Goal: Task Accomplishment & Management: Complete application form

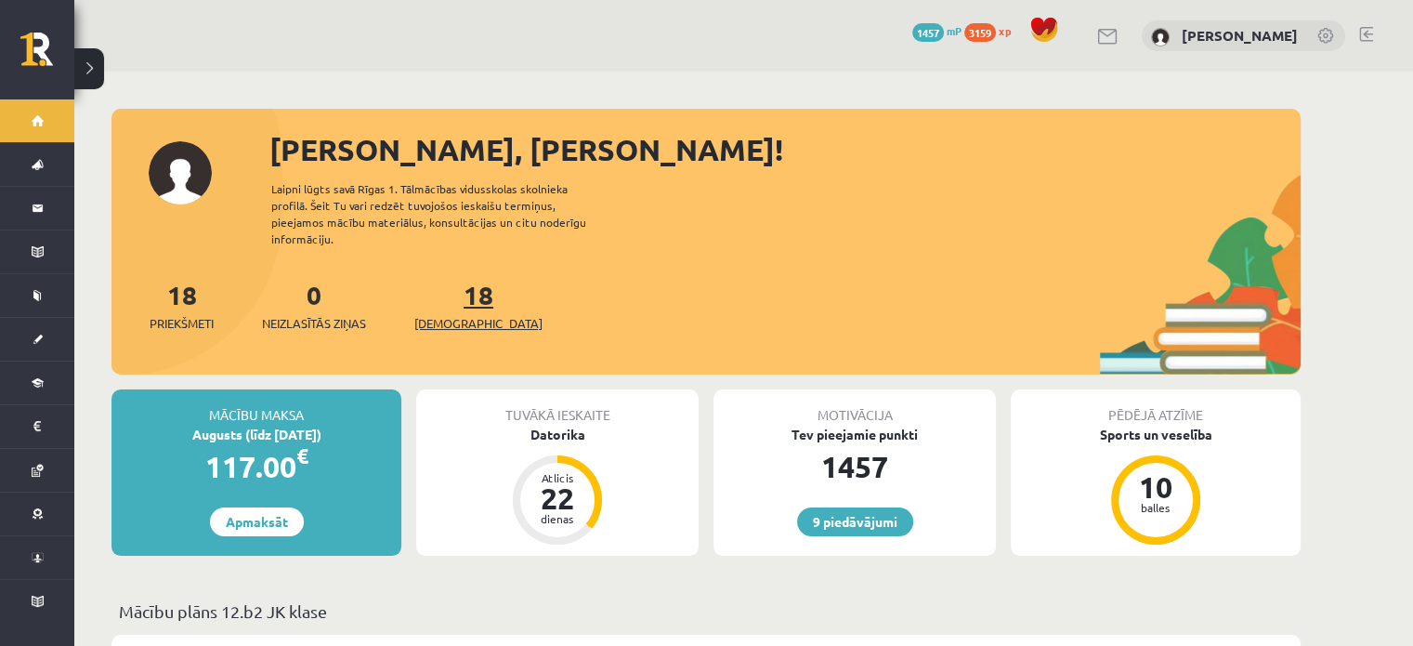
click at [453, 287] on link "18 Ieskaites" at bounding box center [478, 305] width 128 height 55
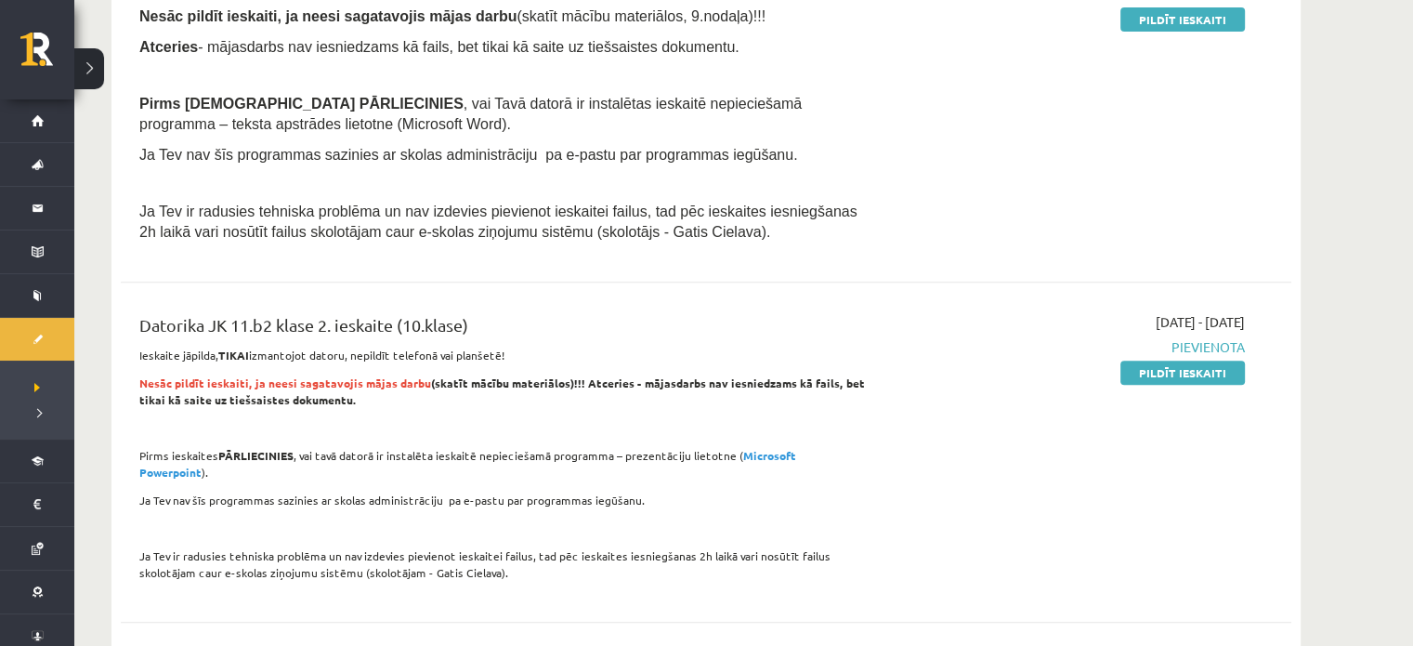
scroll to position [464, 0]
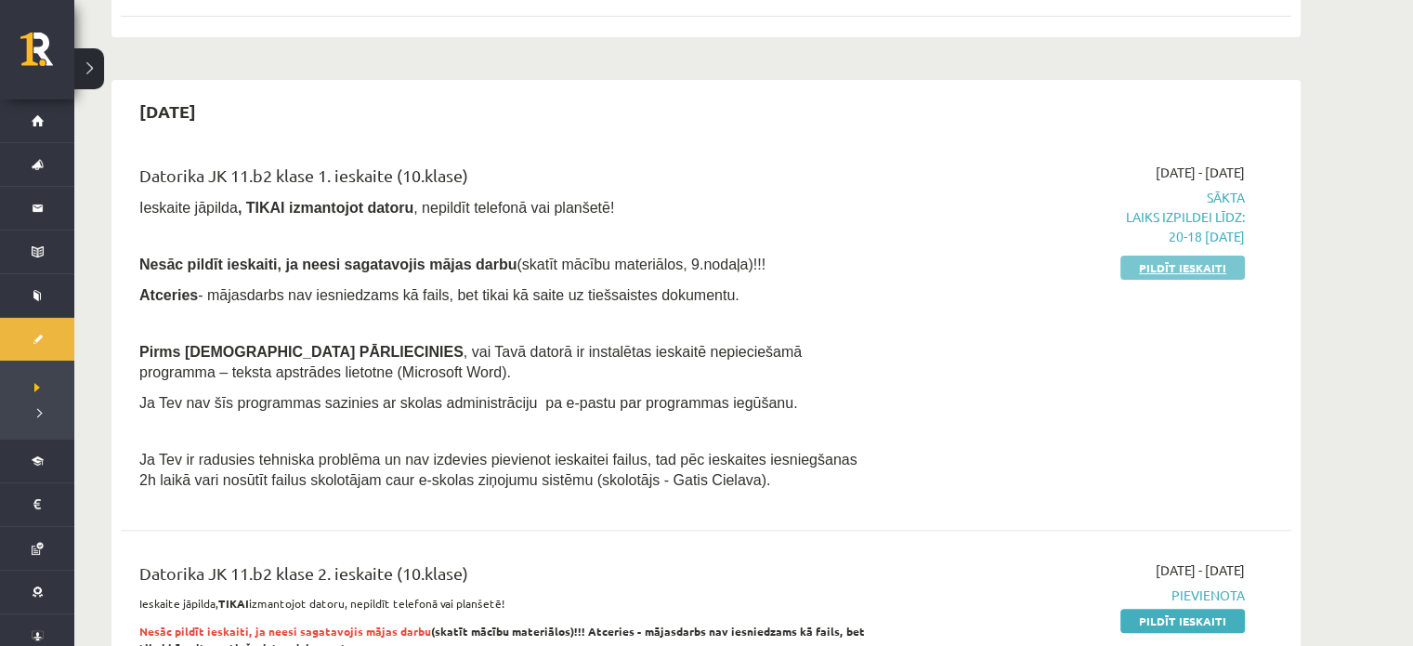
click at [1193, 268] on link "Pildīt ieskaiti" at bounding box center [1182, 267] width 124 height 24
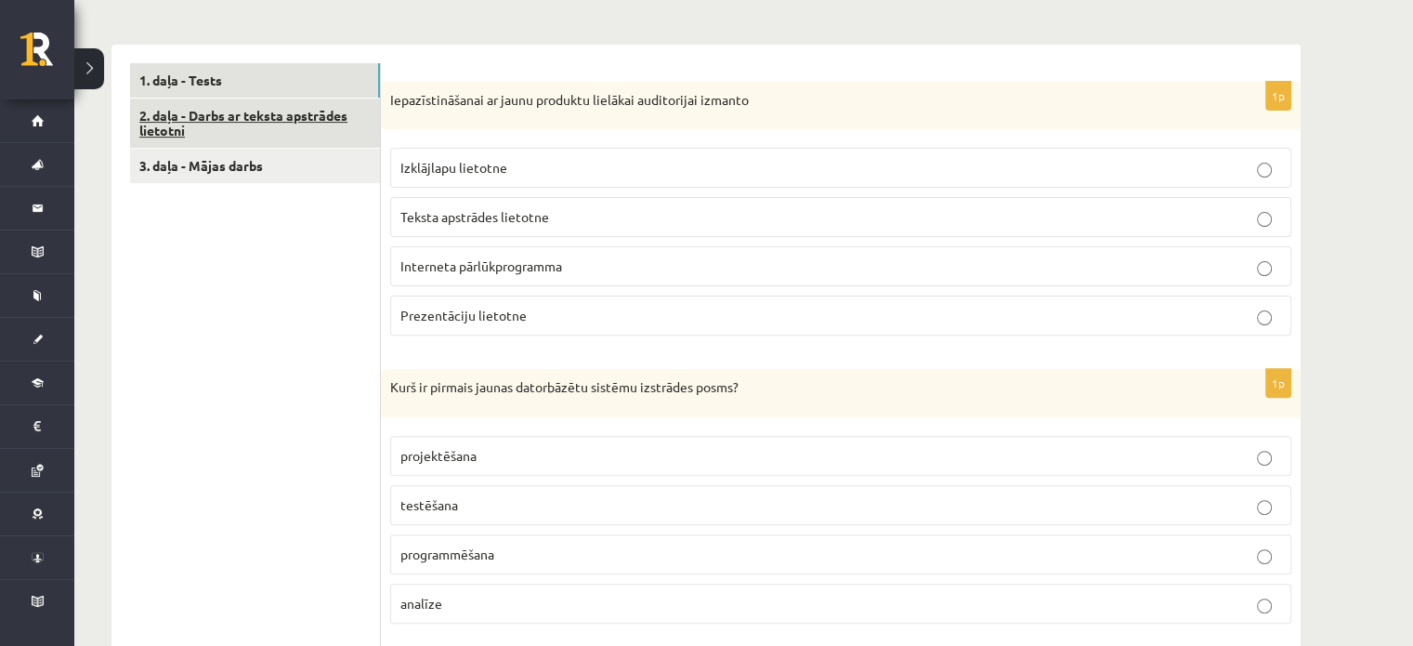
scroll to position [464, 0]
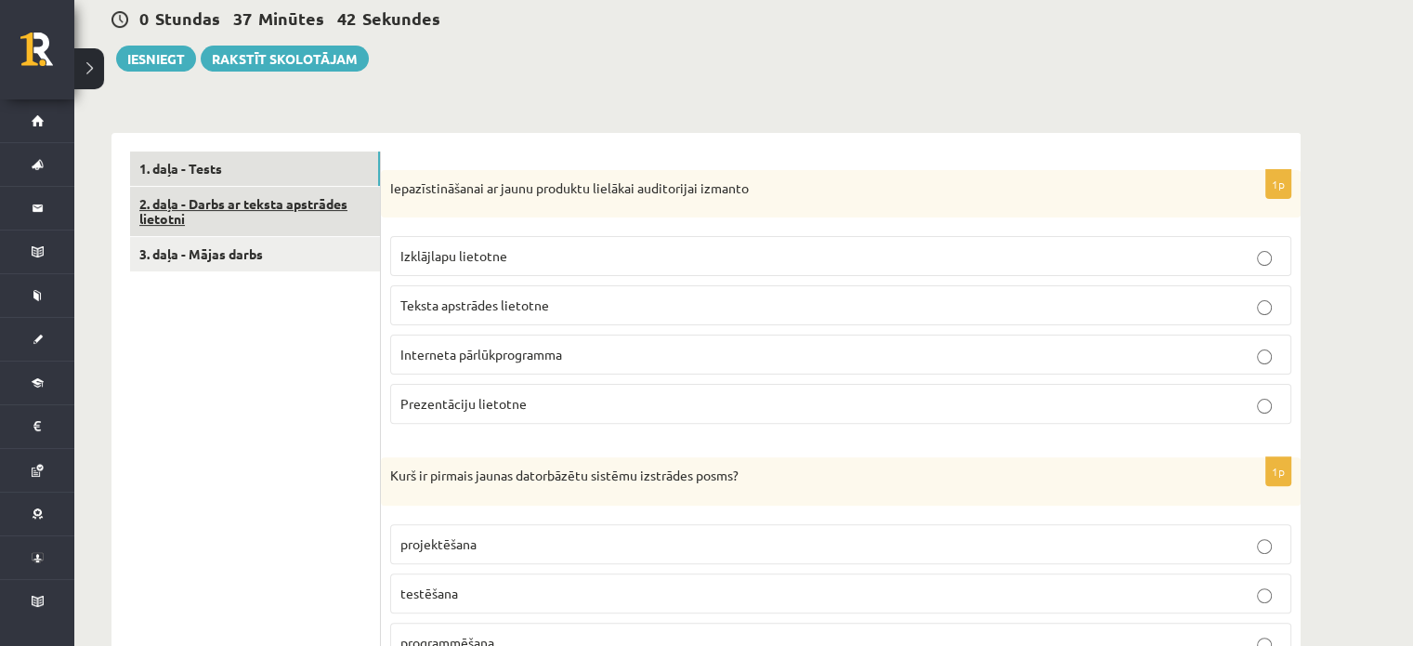
click at [274, 216] on link "2. daļa - Darbs ar teksta apstrādes lietotni" at bounding box center [255, 212] width 250 height 50
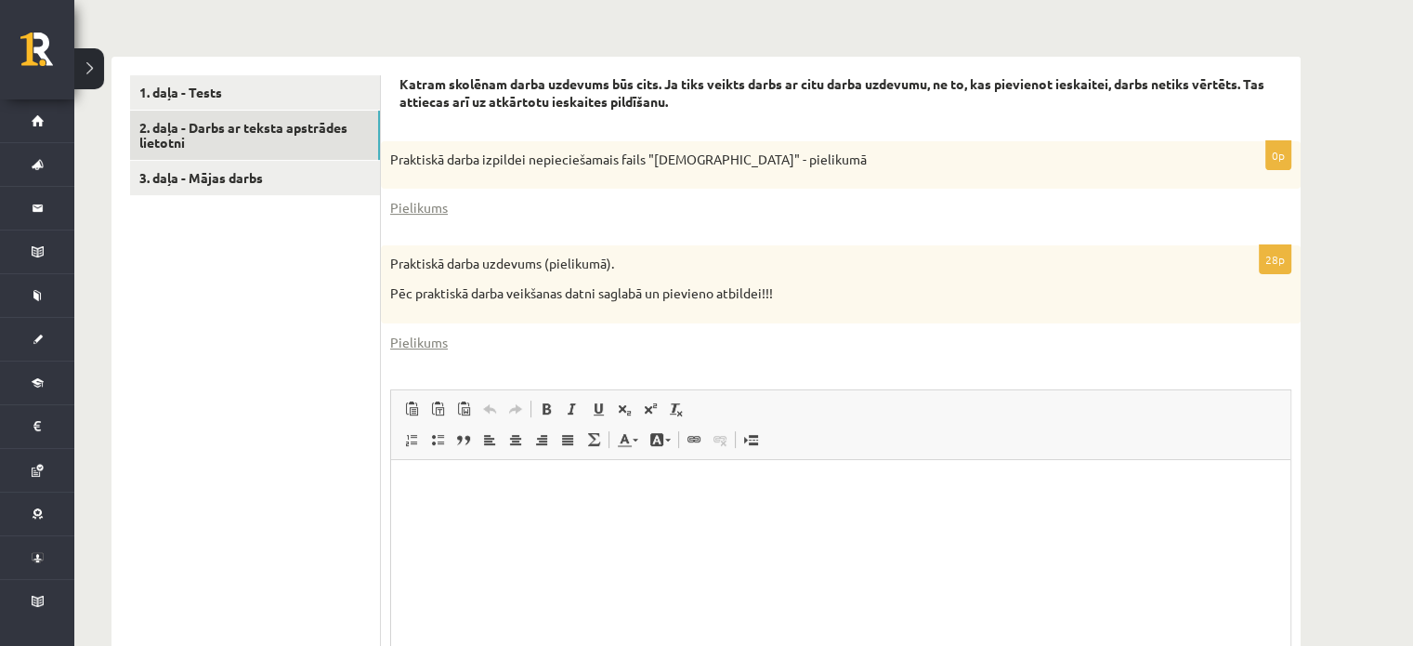
scroll to position [725, 0]
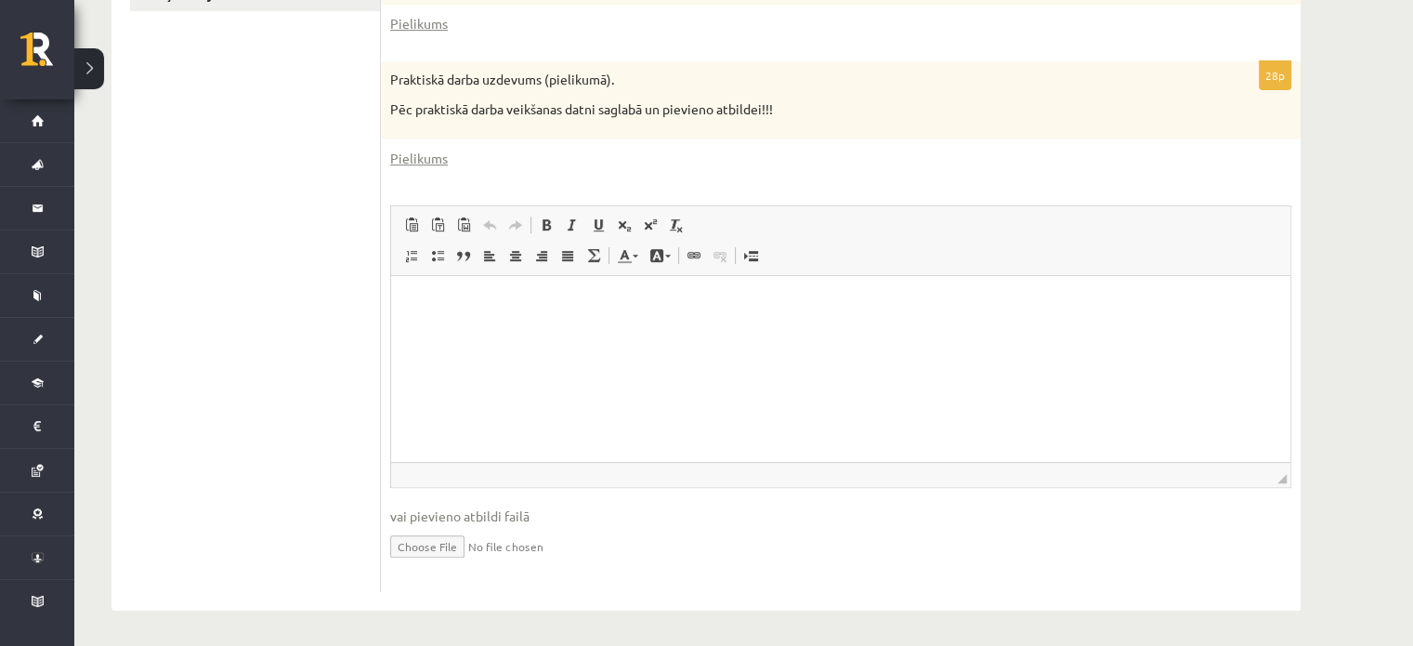
click at [438, 544] on input "file" at bounding box center [840, 545] width 901 height 38
type input "**********"
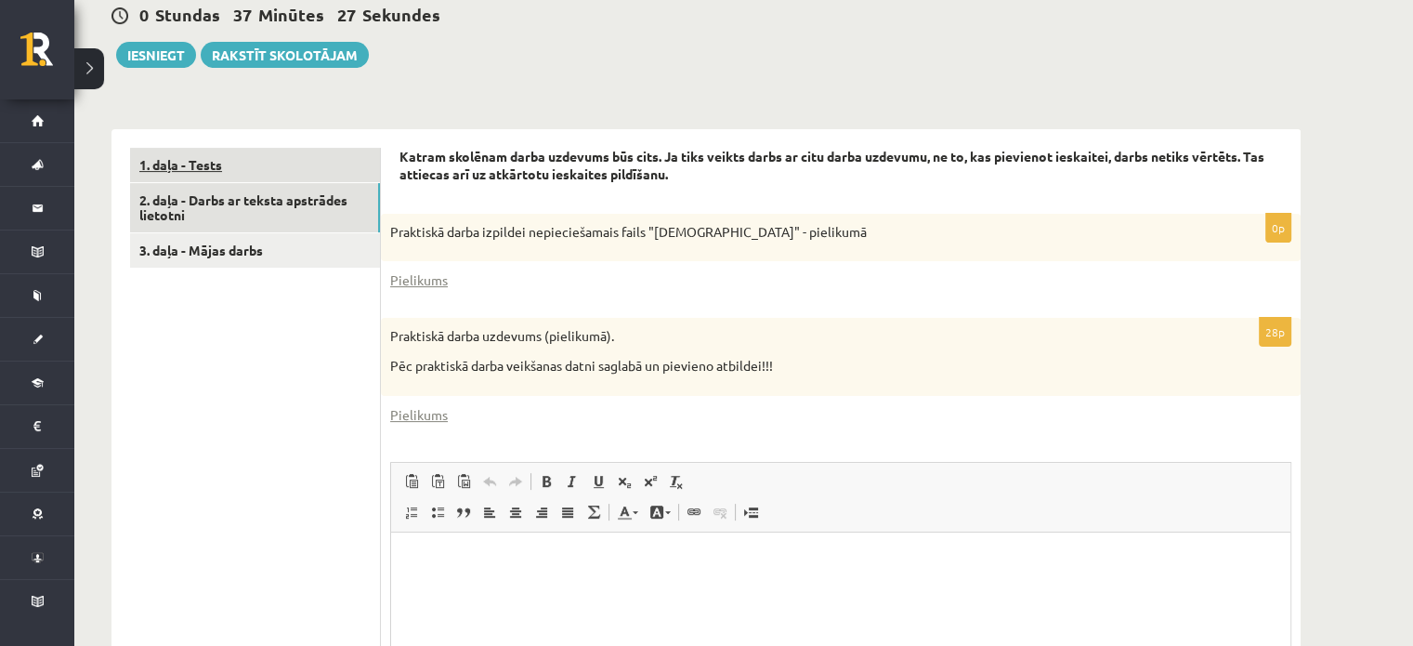
scroll to position [466, 0]
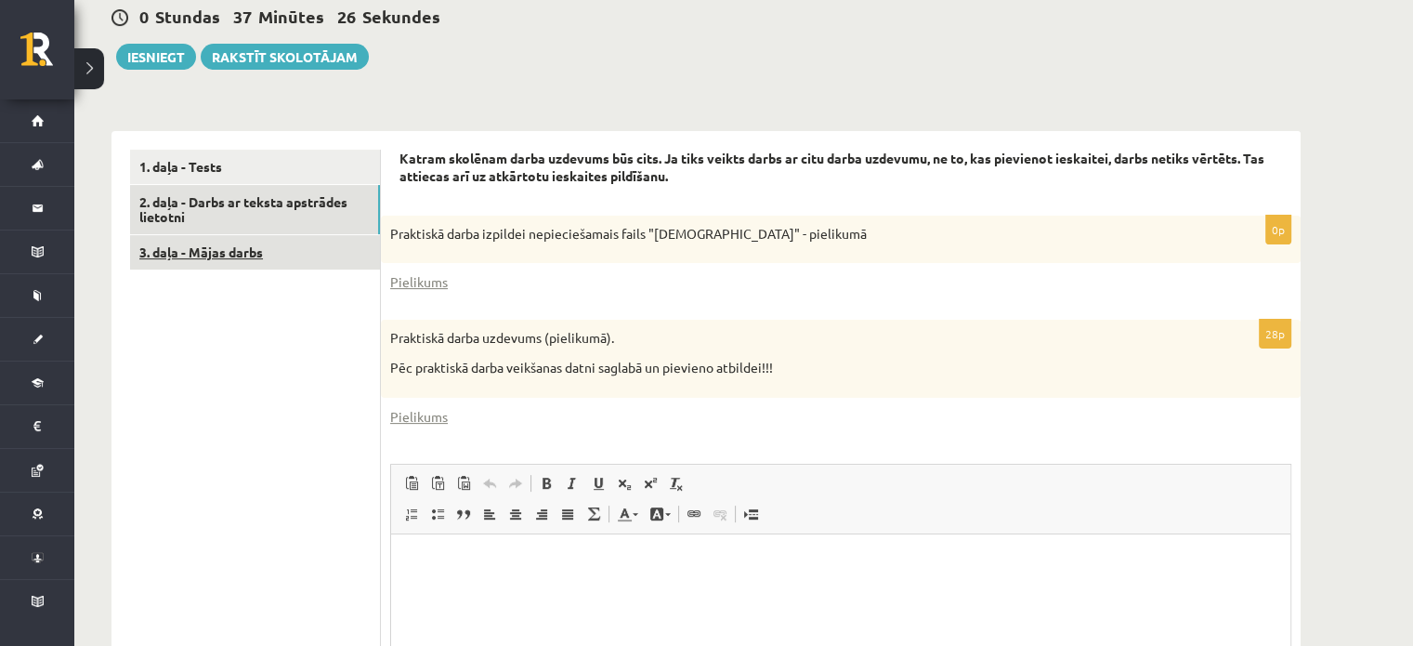
click at [208, 263] on link "3. daļa - Mājas darbs" at bounding box center [255, 252] width 250 height 34
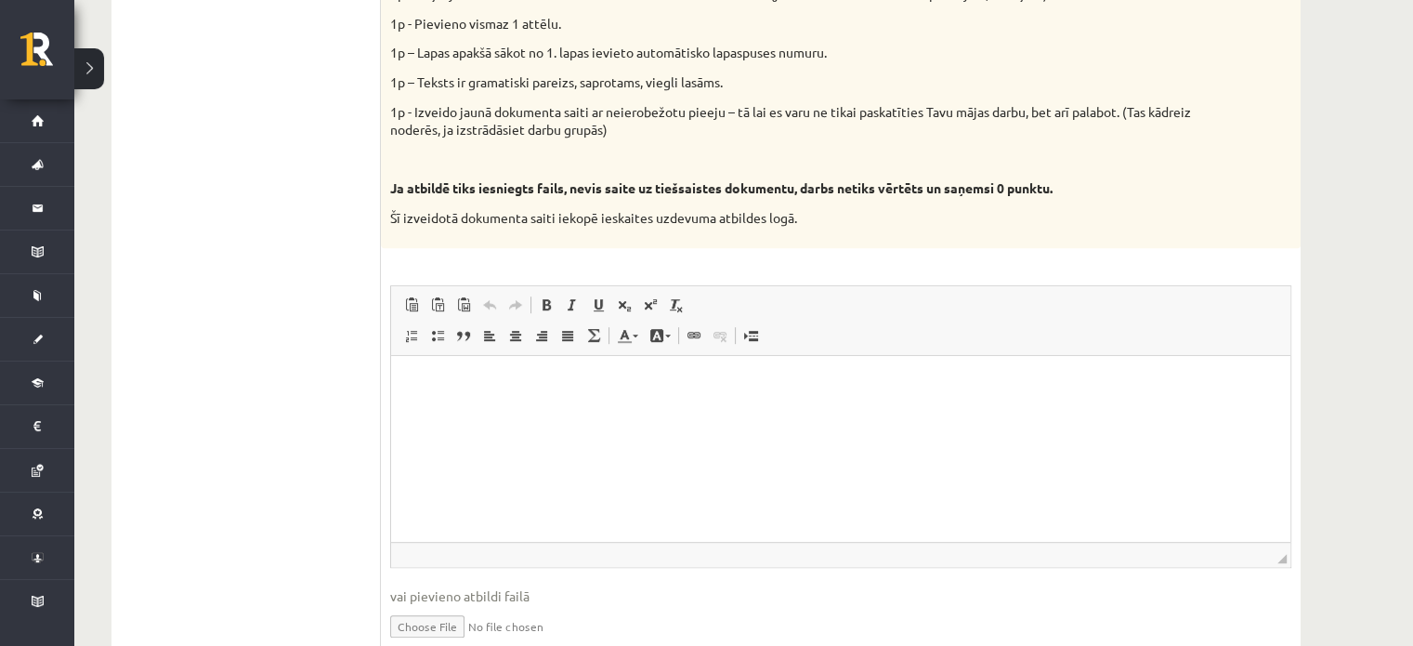
scroll to position [1062, 0]
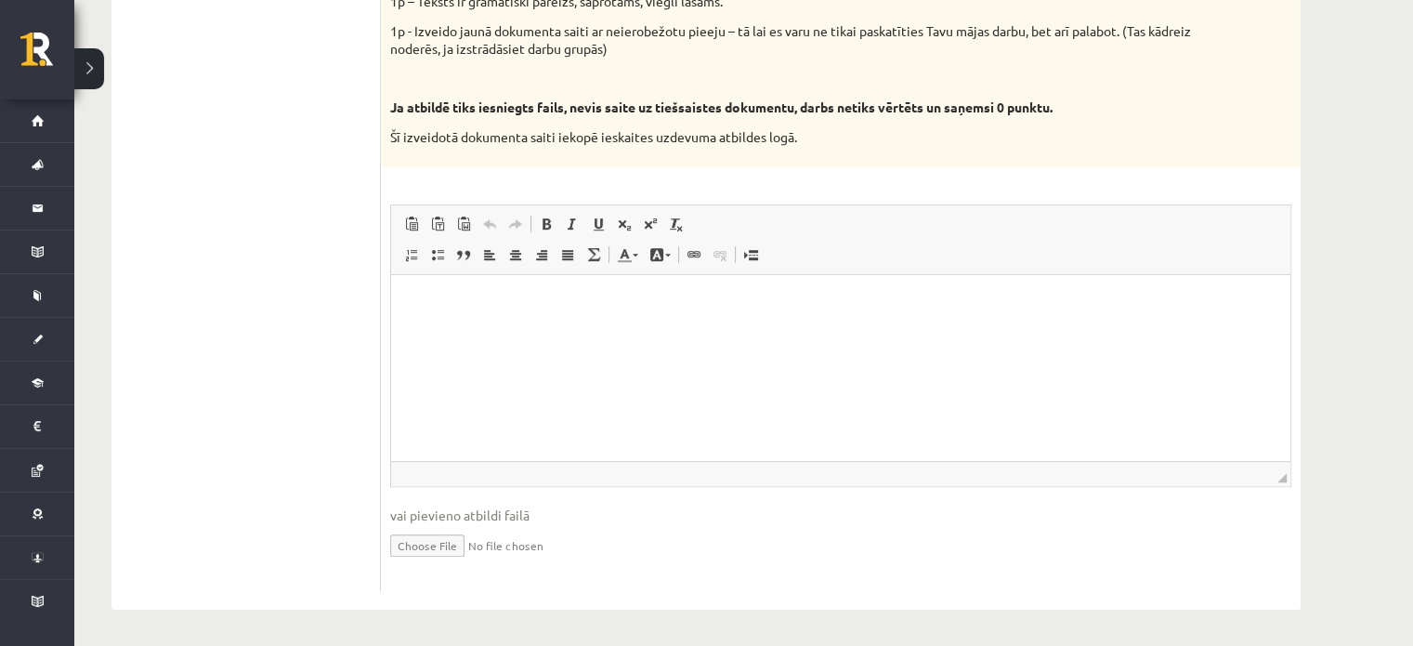
click at [424, 555] on input "file" at bounding box center [840, 544] width 901 height 38
type input "**********"
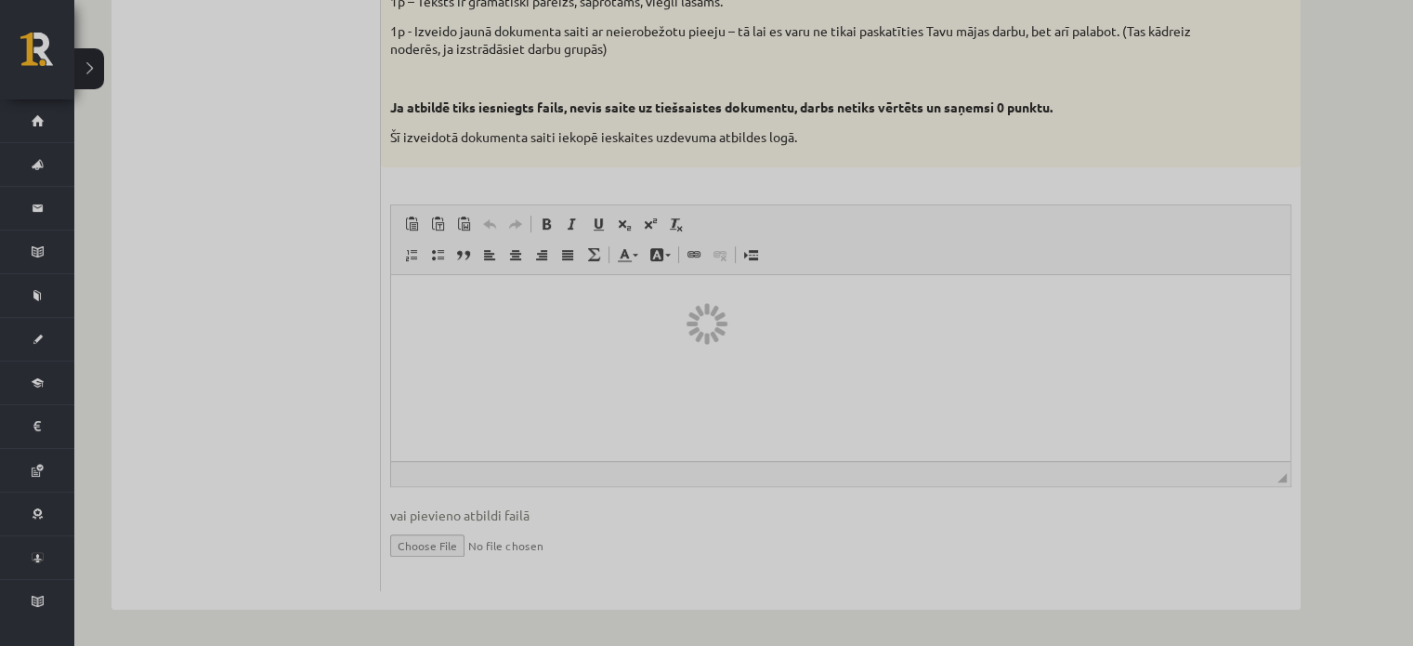
click at [511, 356] on div at bounding box center [706, 323] width 1413 height 646
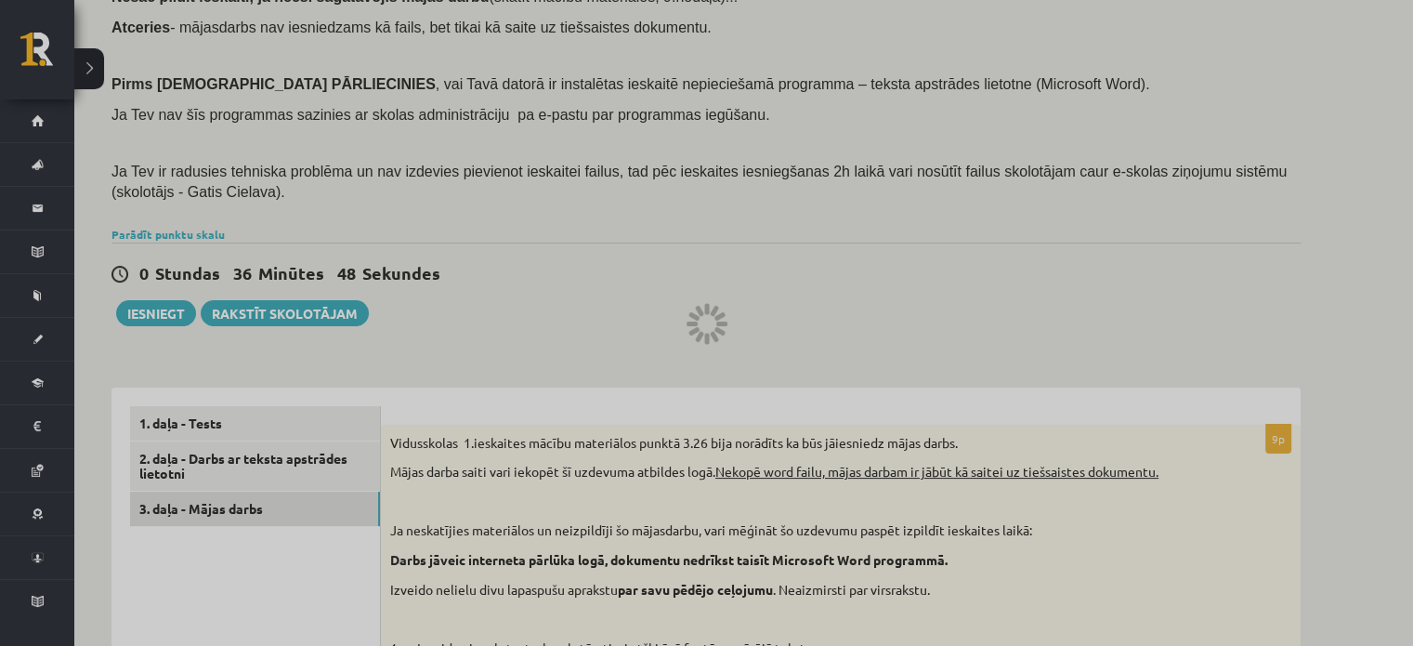
scroll to position [412, 0]
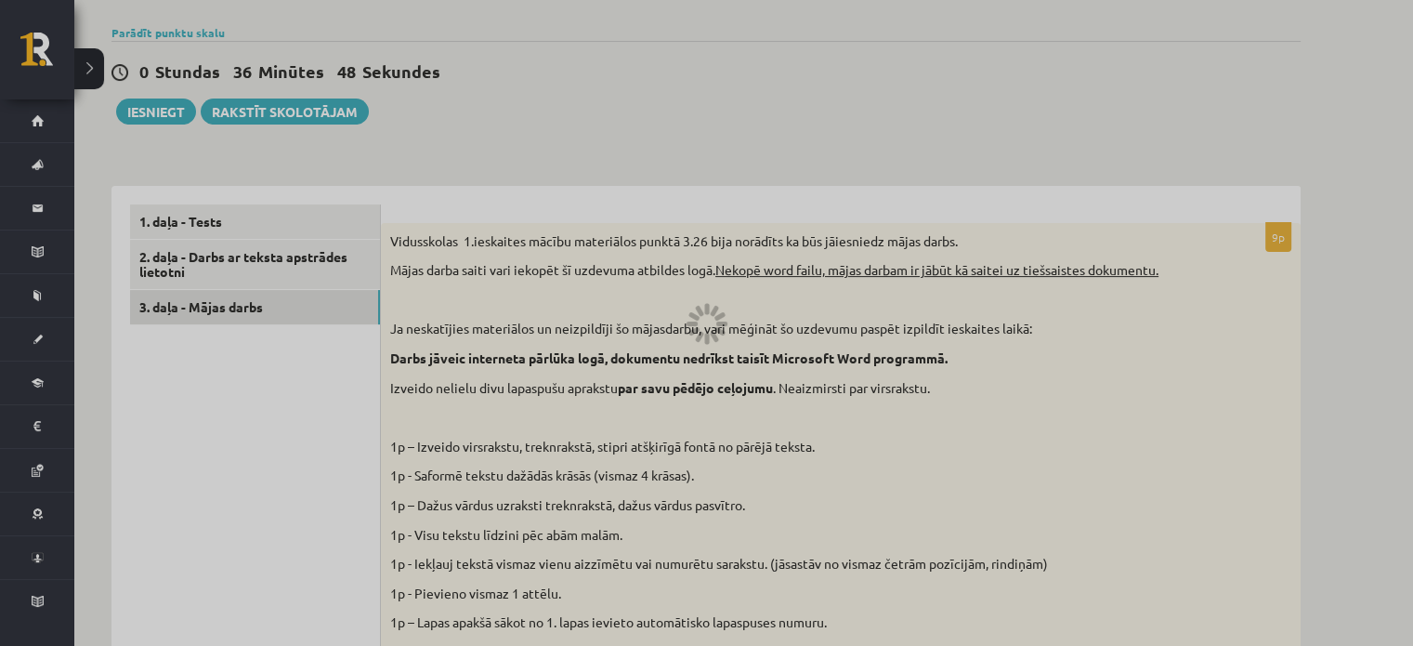
click at [521, 331] on div at bounding box center [706, 323] width 1413 height 646
drag, startPoint x: 519, startPoint y: 337, endPoint x: 512, endPoint y: 373, distance: 37.0
click at [519, 339] on div at bounding box center [706, 323] width 1413 height 646
click at [531, 452] on div at bounding box center [706, 323] width 1413 height 646
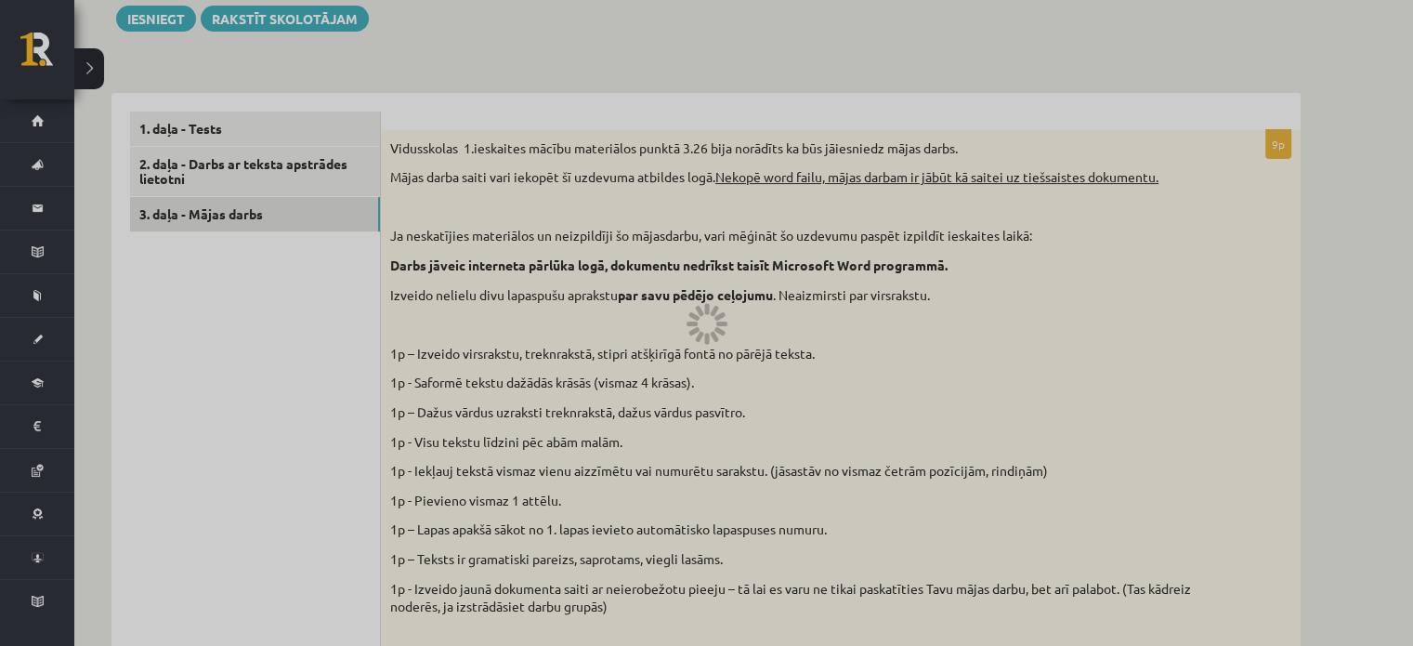
click at [160, 19] on div at bounding box center [706, 323] width 1413 height 646
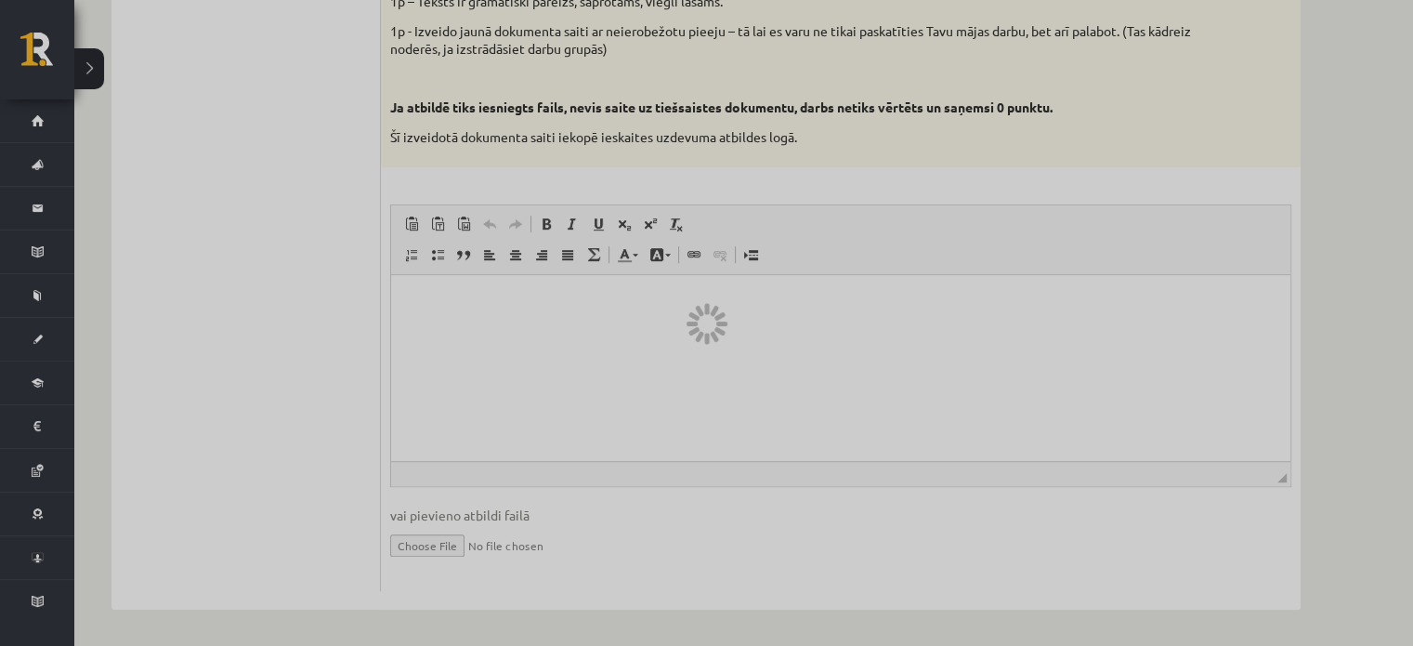
scroll to position [690, 0]
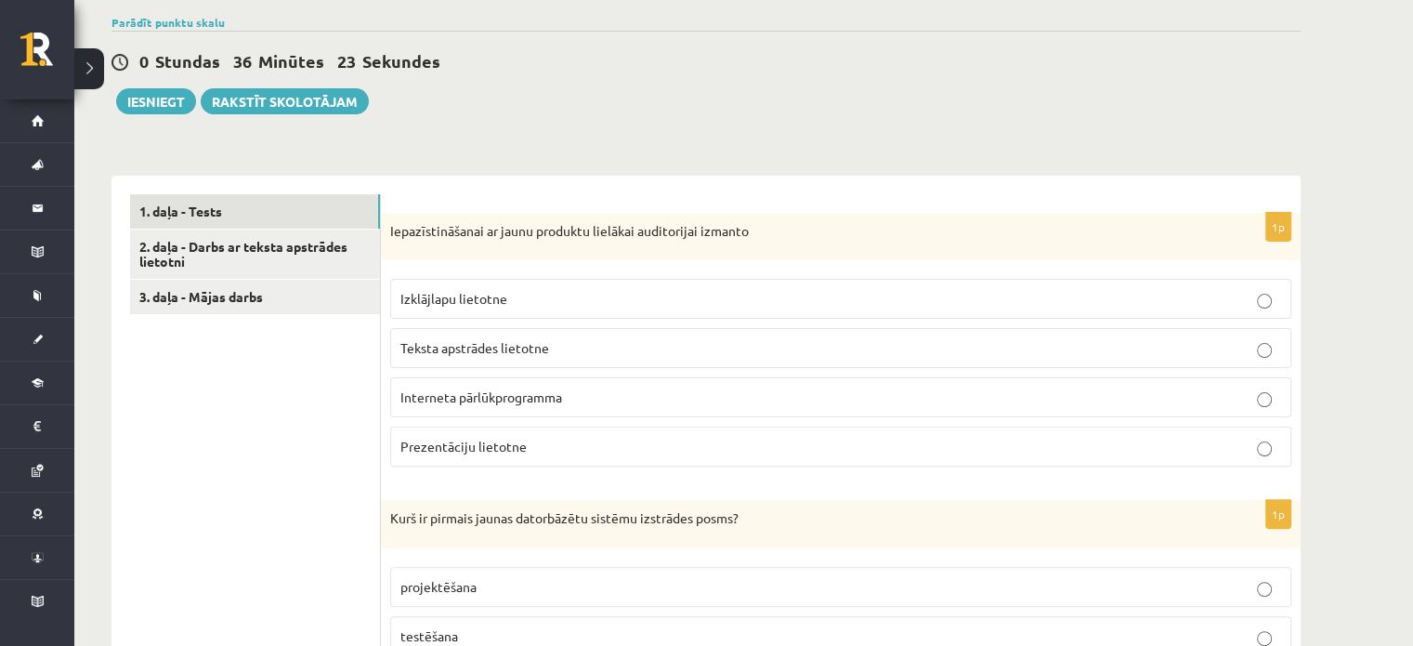
scroll to position [279, 0]
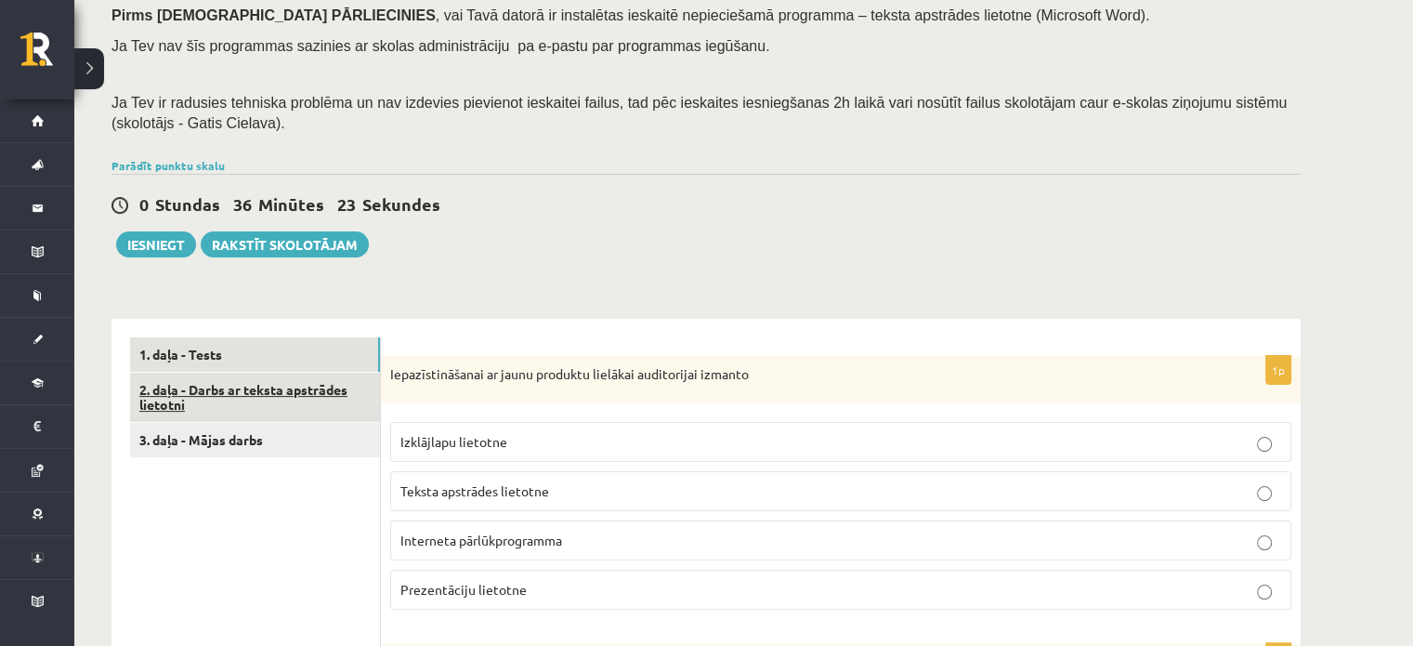
click at [210, 404] on link "2. daļa - Darbs ar teksta apstrādes lietotni" at bounding box center [255, 398] width 250 height 50
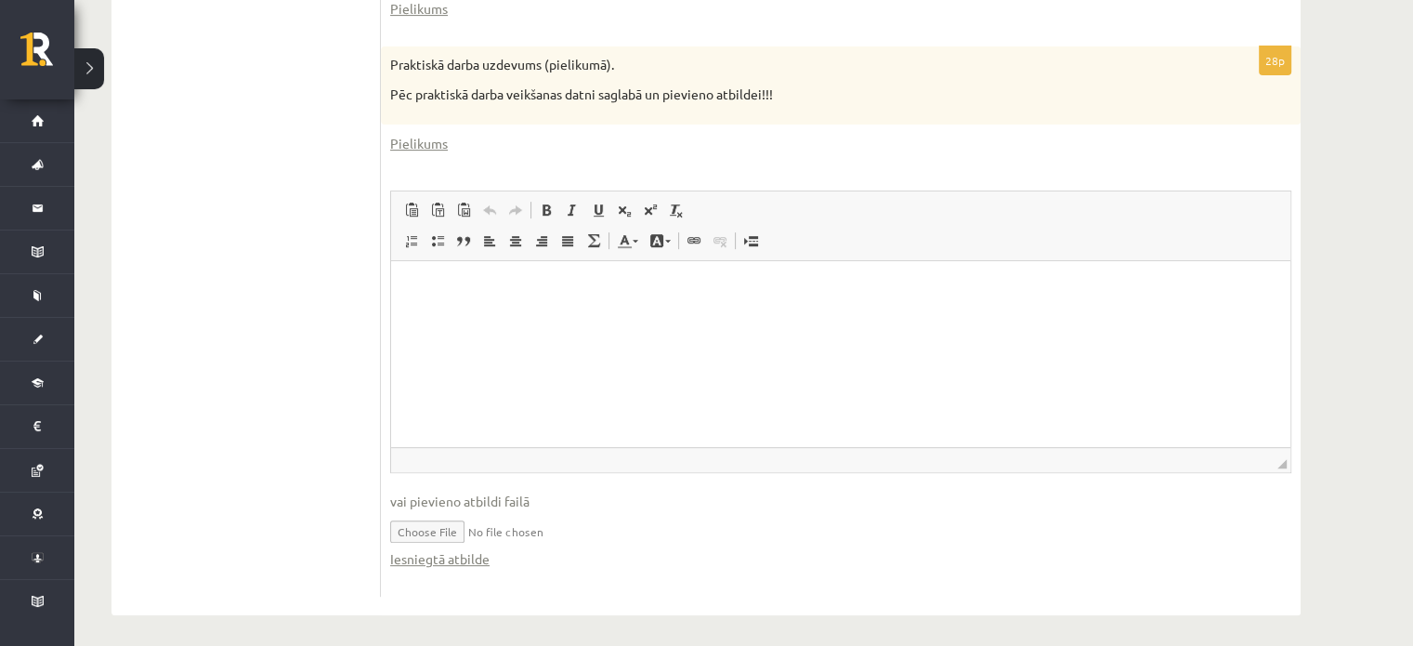
scroll to position [745, 0]
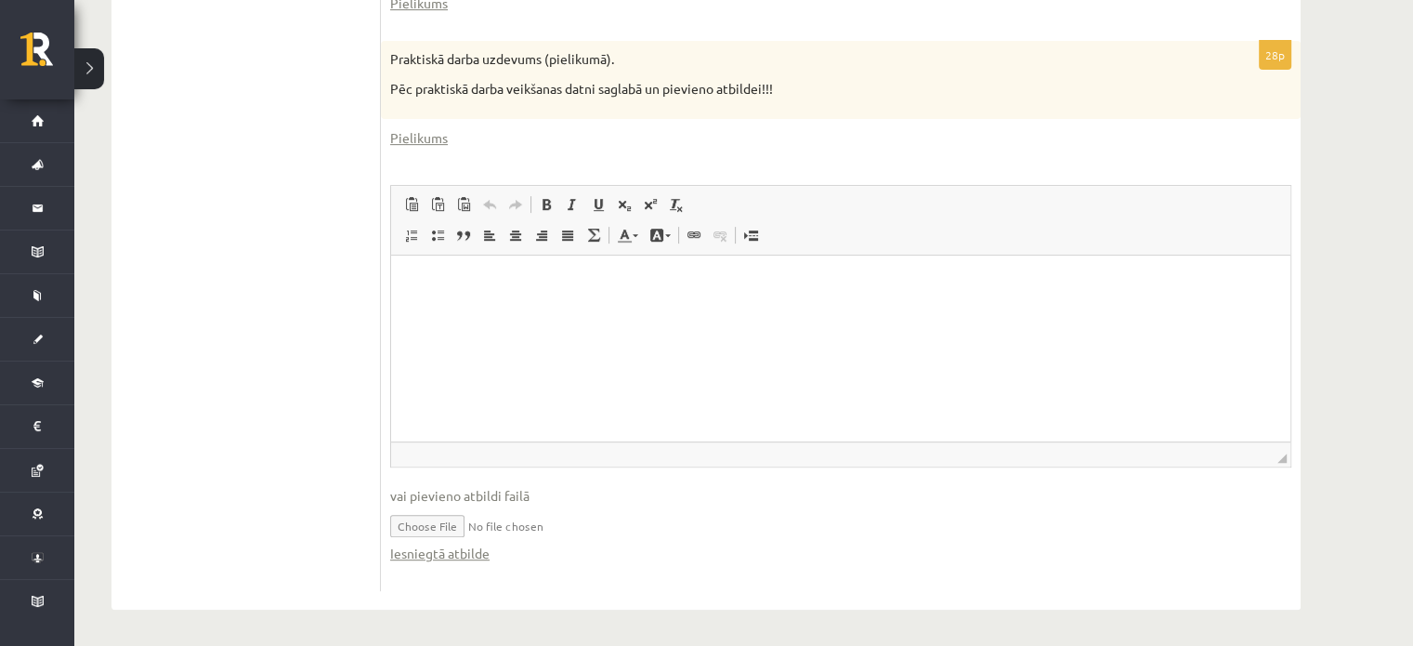
click at [441, 518] on input "file" at bounding box center [840, 524] width 901 height 38
type input "**********"
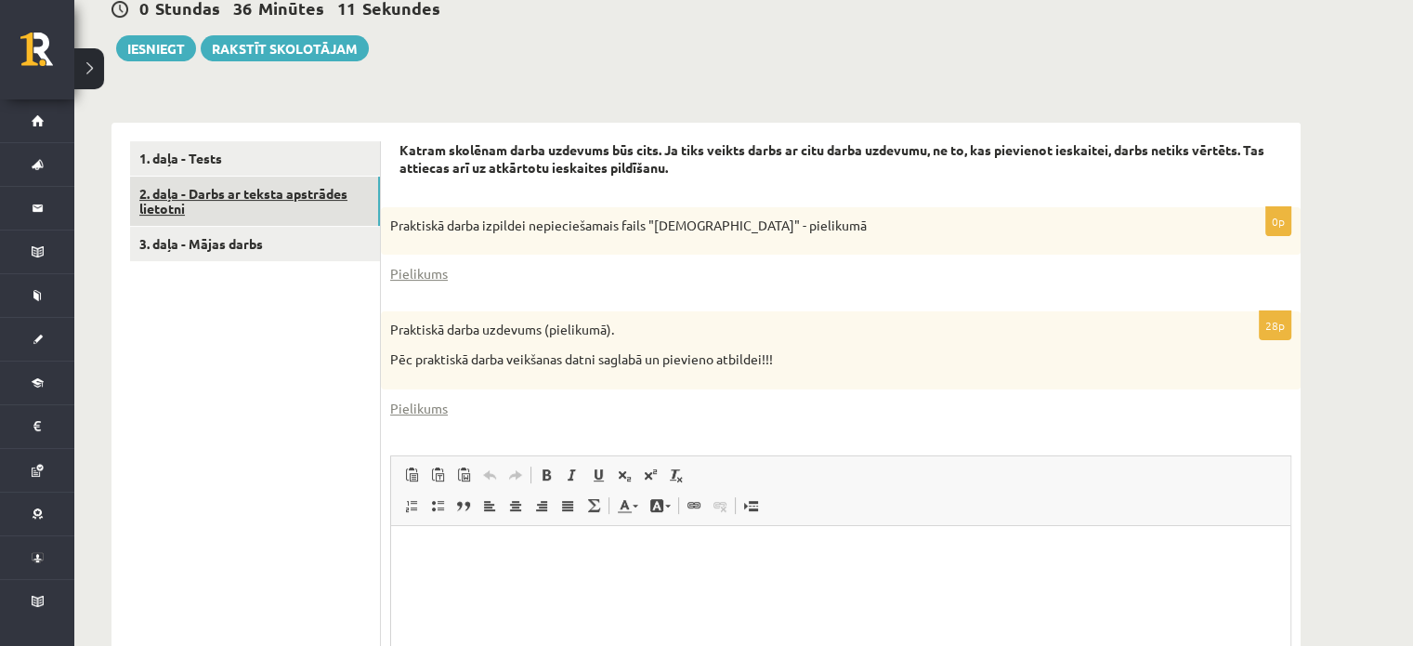
scroll to position [466, 0]
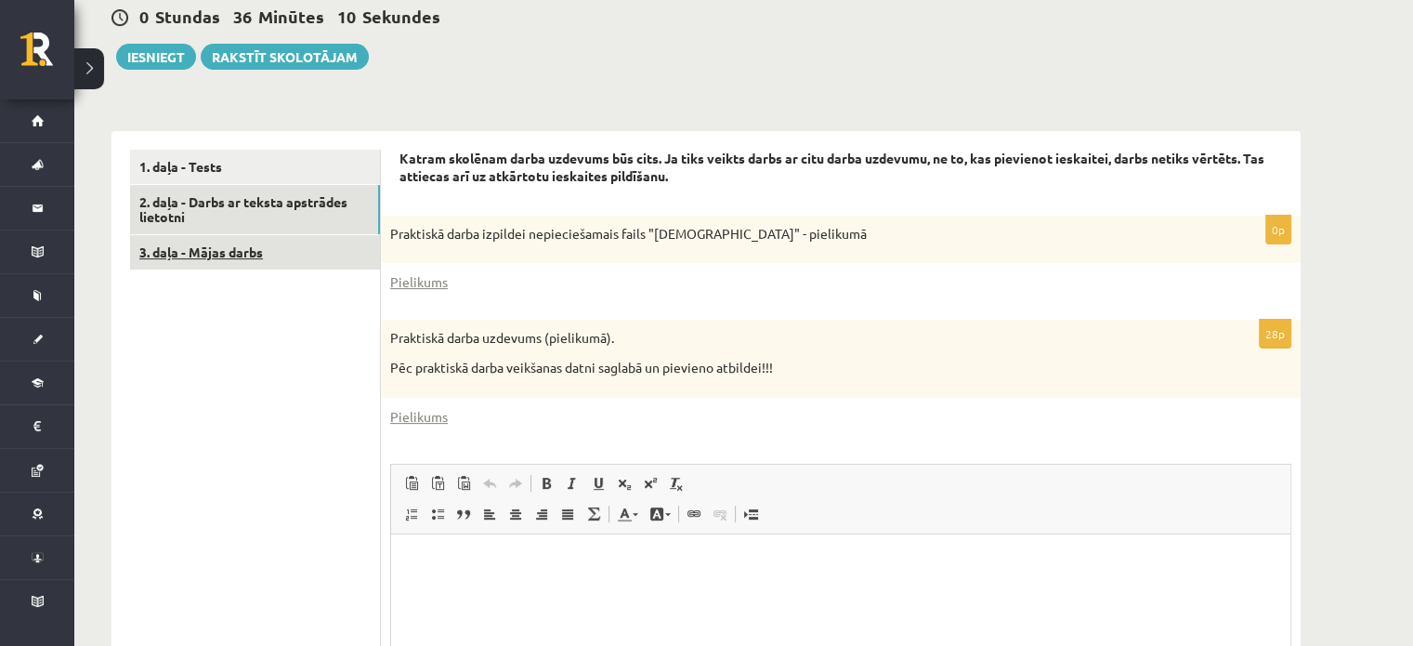
click at [205, 242] on link "3. daļa - Mājas darbs" at bounding box center [255, 252] width 250 height 34
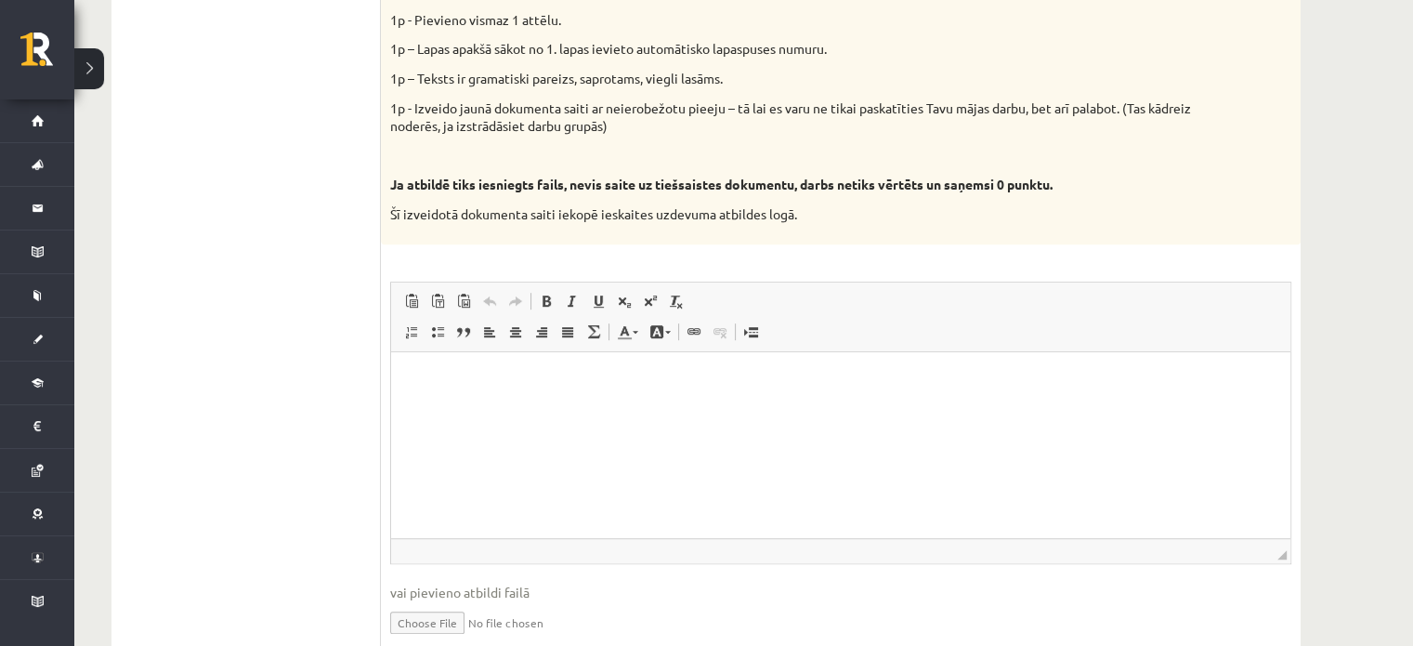
scroll to position [1062, 0]
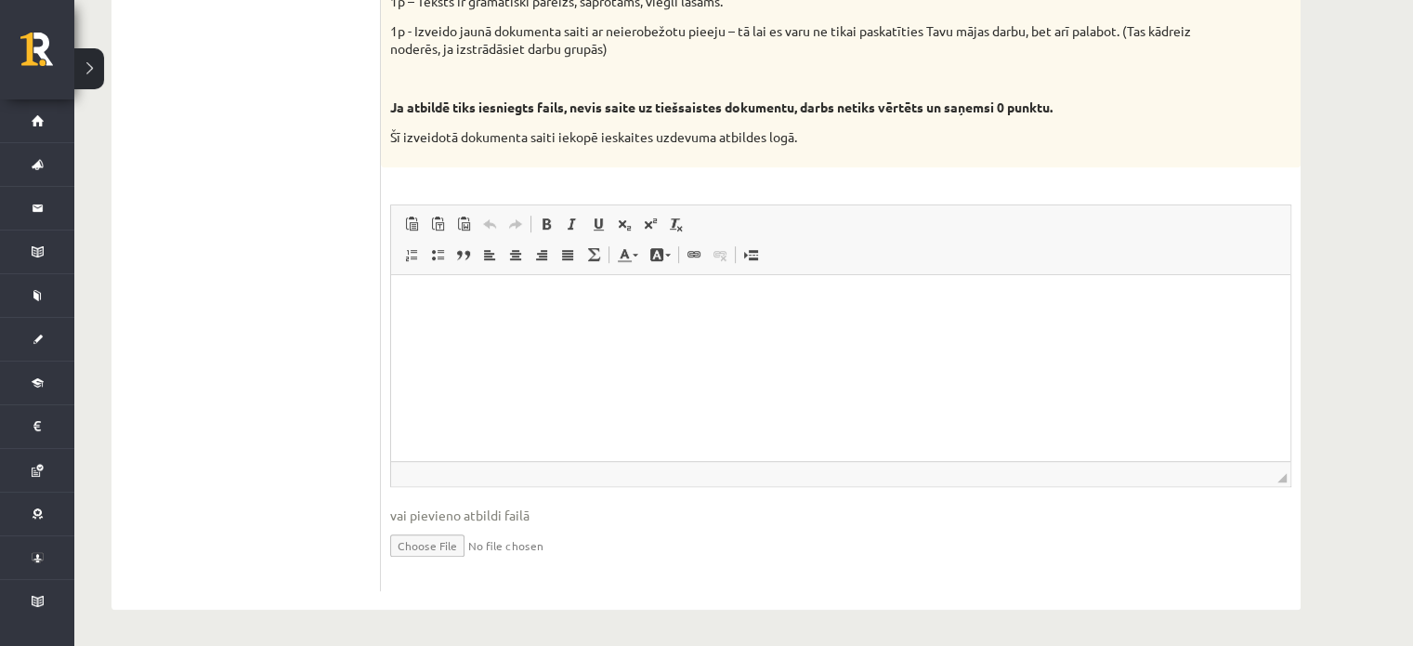
click at [442, 548] on input "file" at bounding box center [840, 544] width 901 height 38
type input "**********"
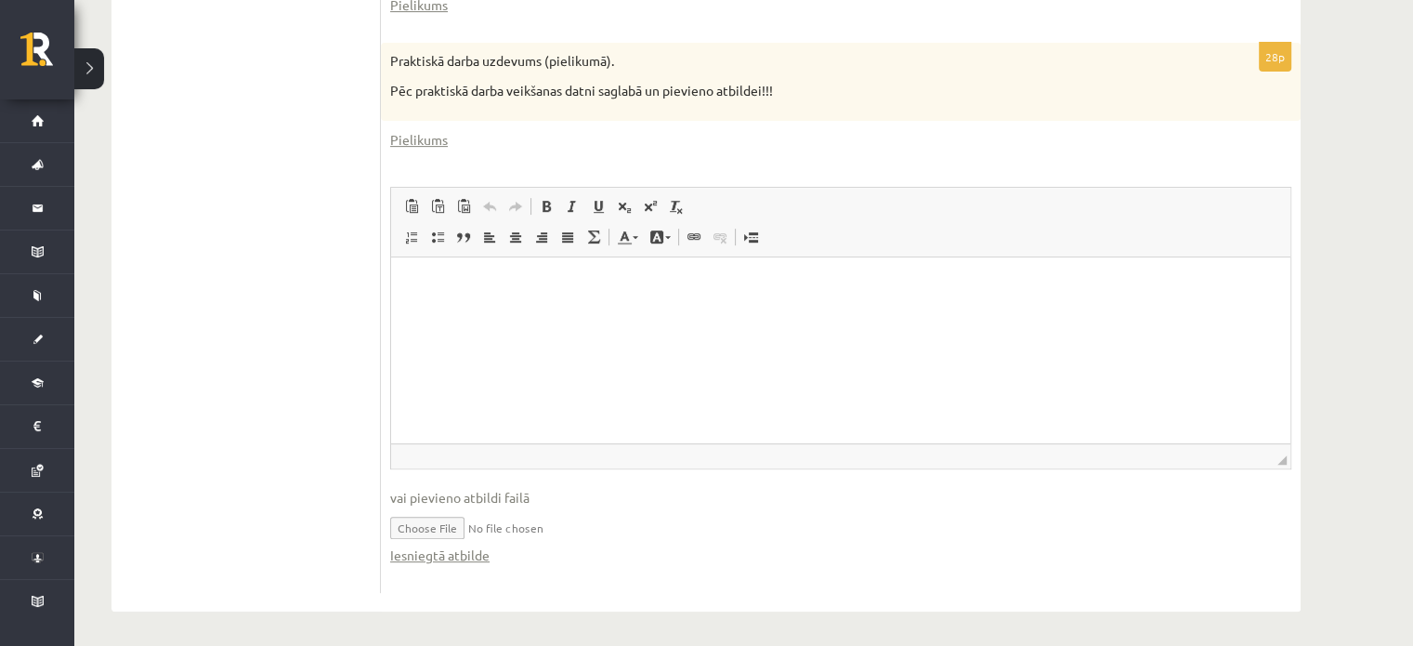
scroll to position [745, 0]
click at [425, 523] on input "file" at bounding box center [840, 524] width 901 height 38
type input "**********"
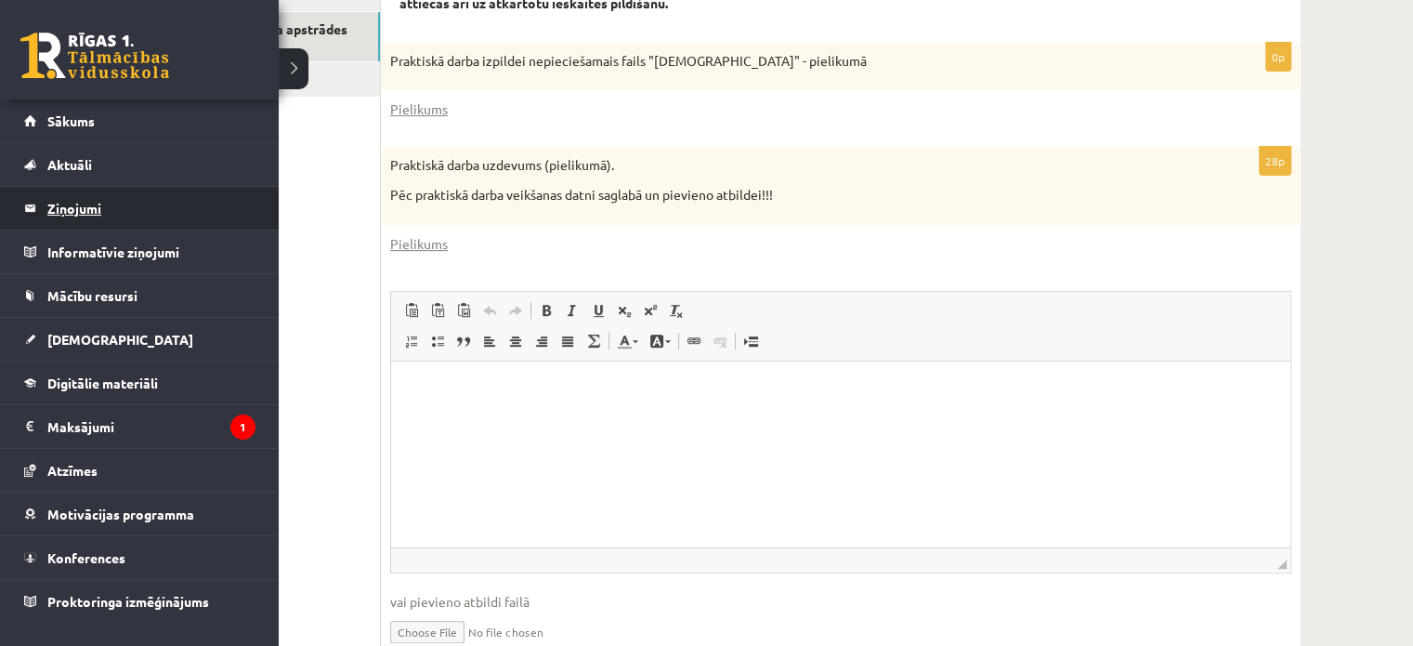
scroll to position [559, 0]
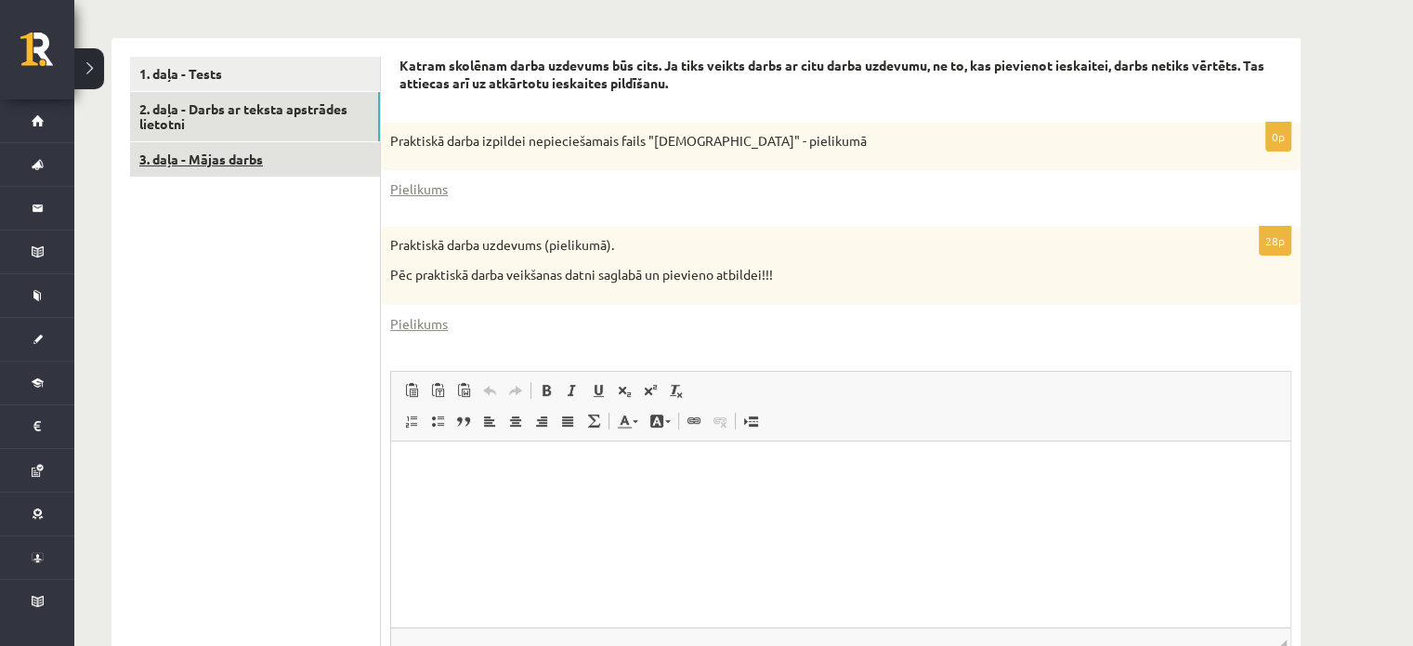
click at [305, 171] on link "3. daļa - Mājas darbs" at bounding box center [255, 159] width 250 height 34
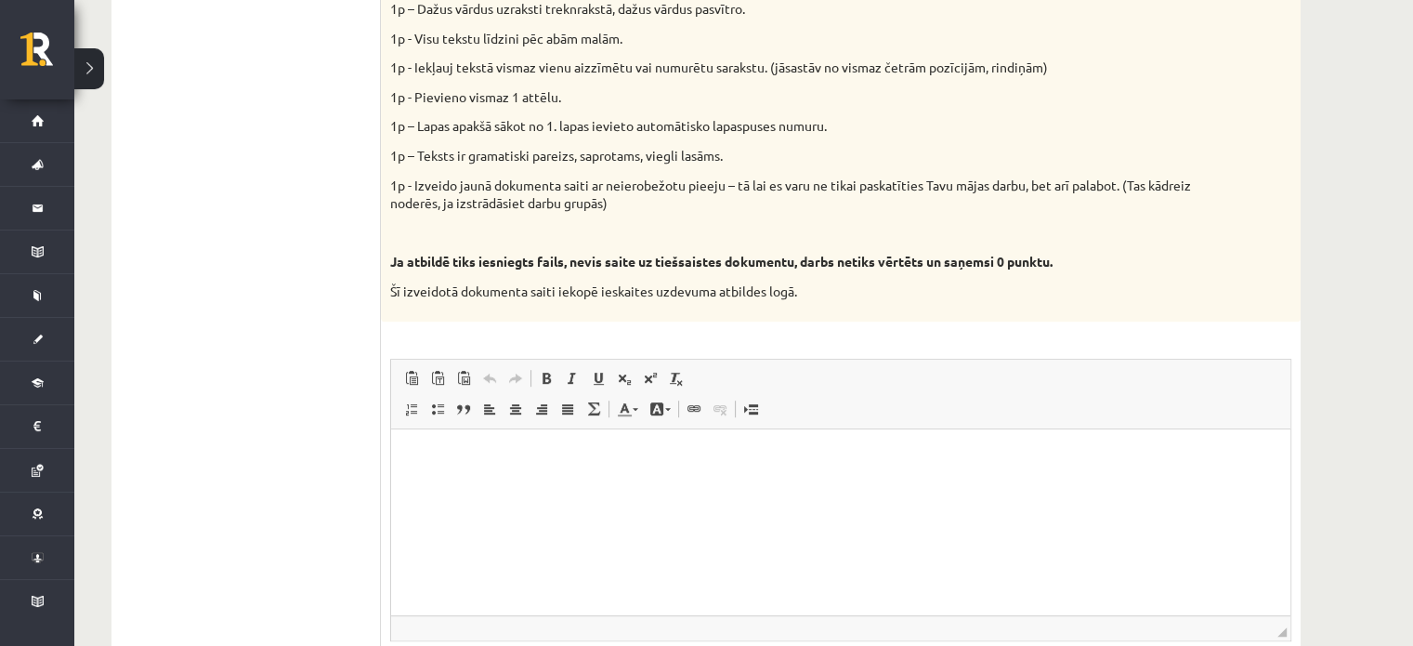
scroll to position [1024, 0]
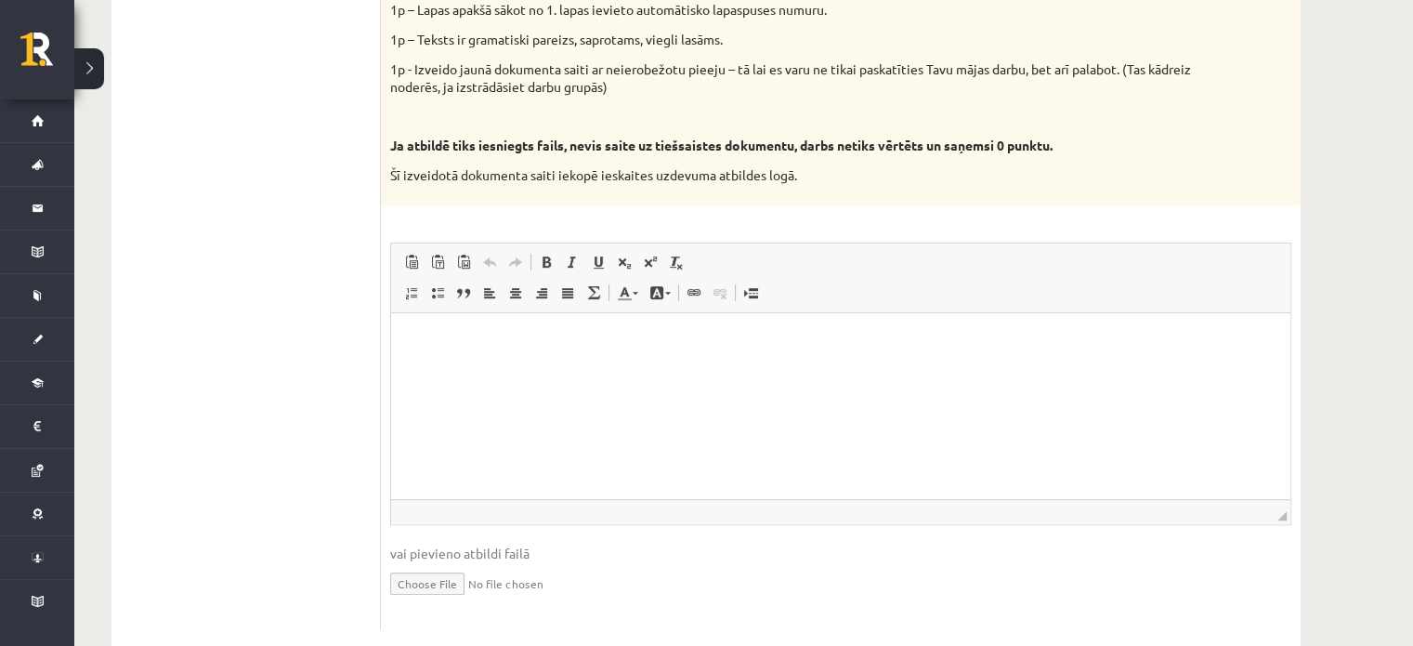
click at [563, 369] on html at bounding box center [840, 340] width 899 height 57
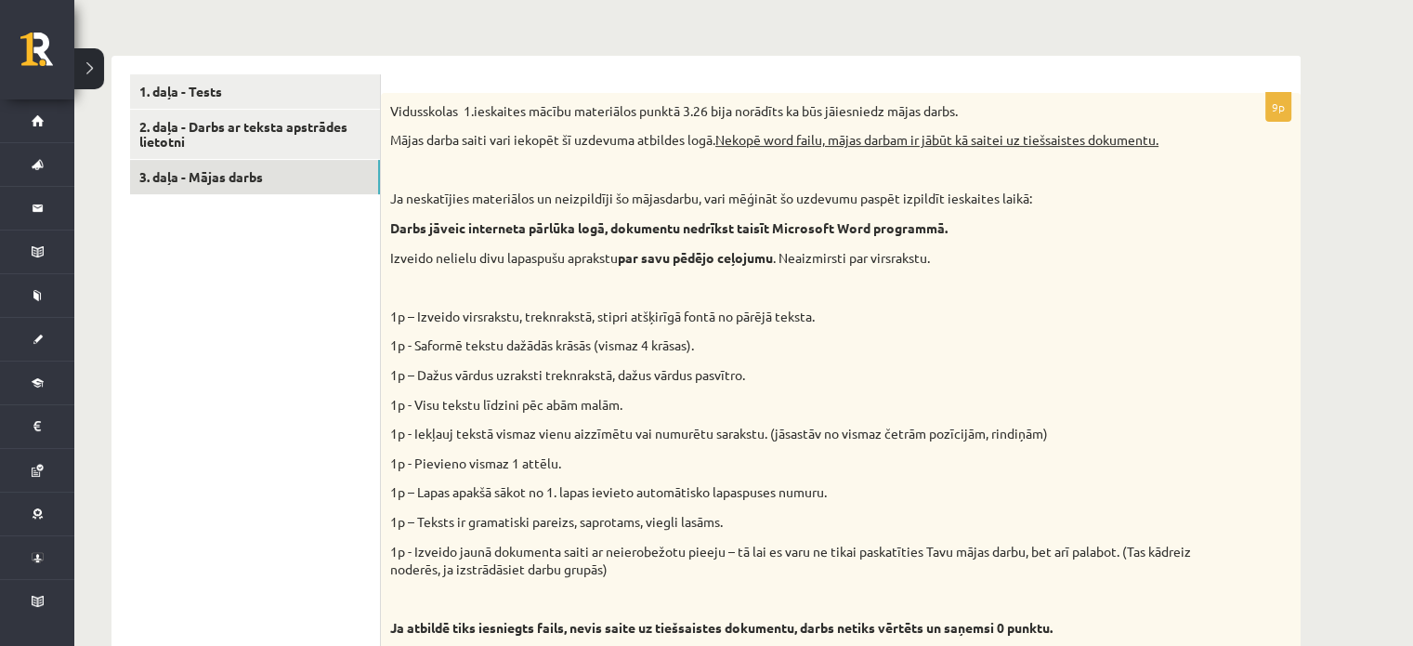
scroll to position [373, 0]
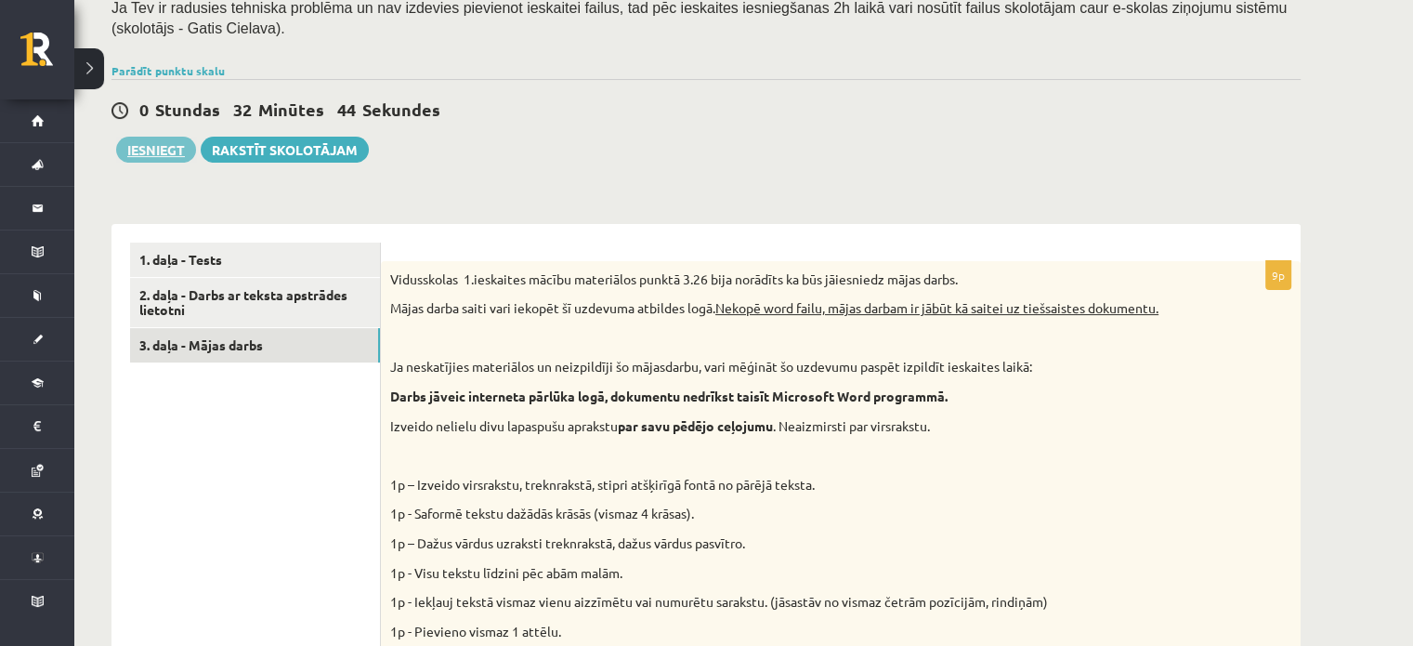
click at [175, 148] on button "Iesniegt" at bounding box center [156, 150] width 80 height 26
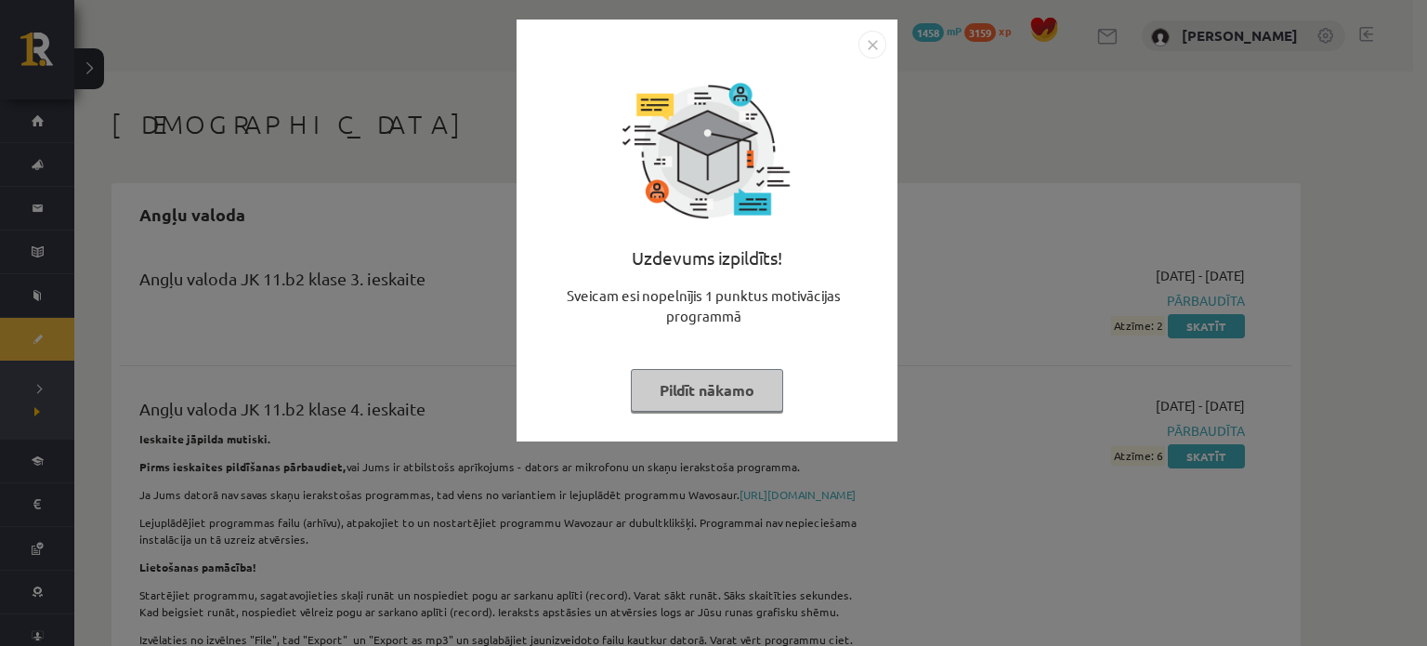
click at [862, 50] on img "Close" at bounding box center [872, 45] width 28 height 28
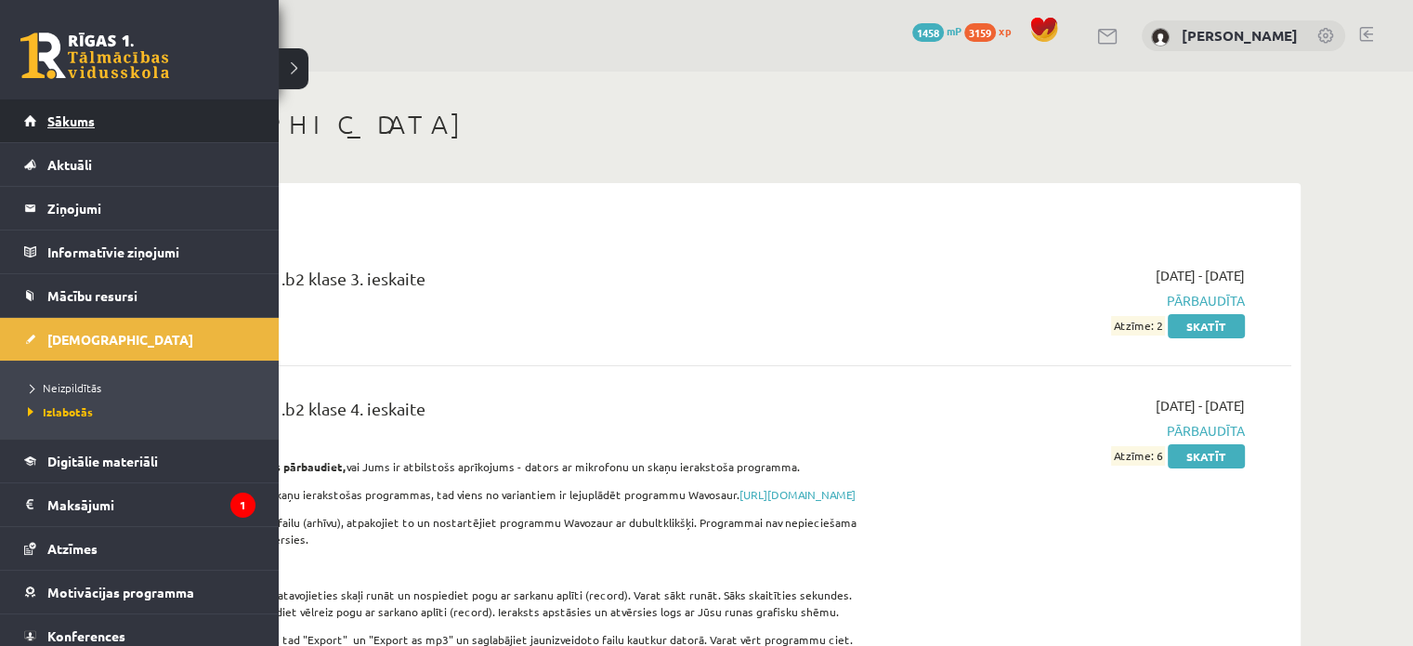
click at [87, 115] on span "Sākums" at bounding box center [70, 120] width 47 height 17
